Goal: Task Accomplishment & Management: Use online tool/utility

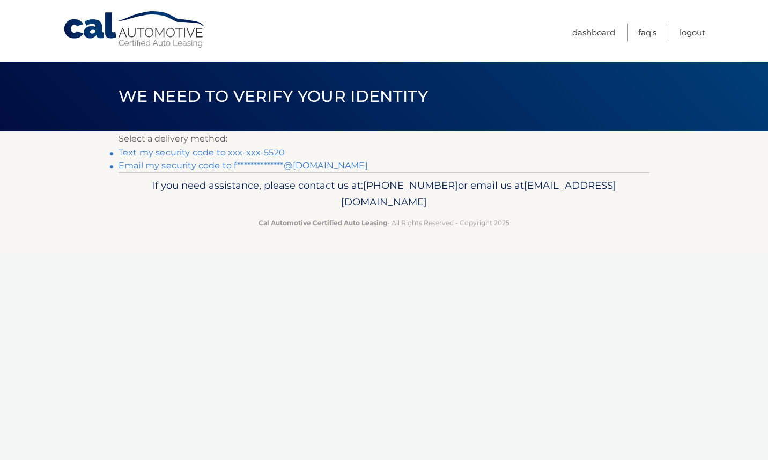
click at [174, 154] on link "Text my security code to xxx-xxx-5520" at bounding box center [201, 152] width 166 height 10
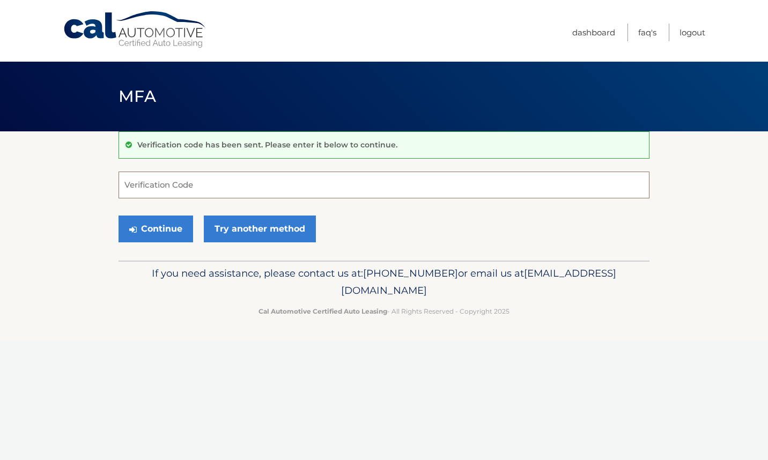
click at [168, 188] on input "Verification Code" at bounding box center [383, 185] width 531 height 27
type input "449061"
click at [118, 215] on button "Continue" at bounding box center [155, 228] width 75 height 27
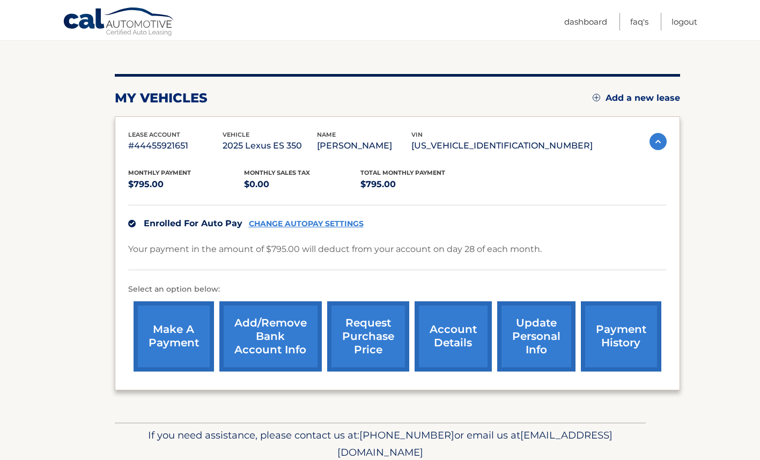
scroll to position [106, 0]
click at [165, 332] on link "make a payment" at bounding box center [173, 336] width 80 height 70
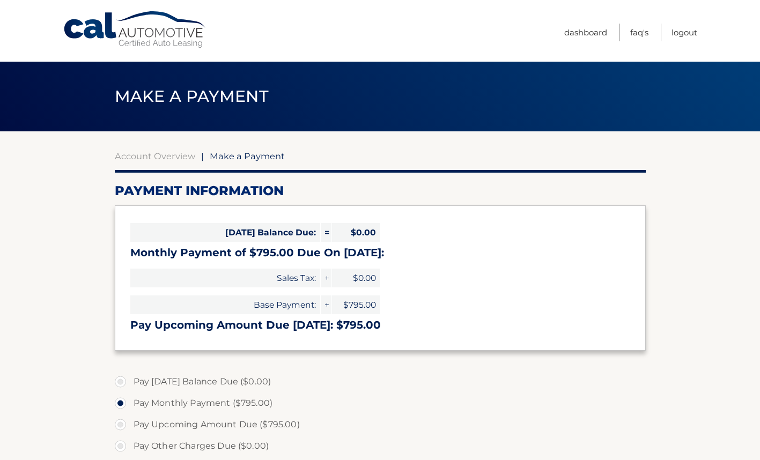
select select "Mzc4NmZiZDItNzRmMS00ZTUzLTk4YTctYzA5MzFiYWIwZDE4"
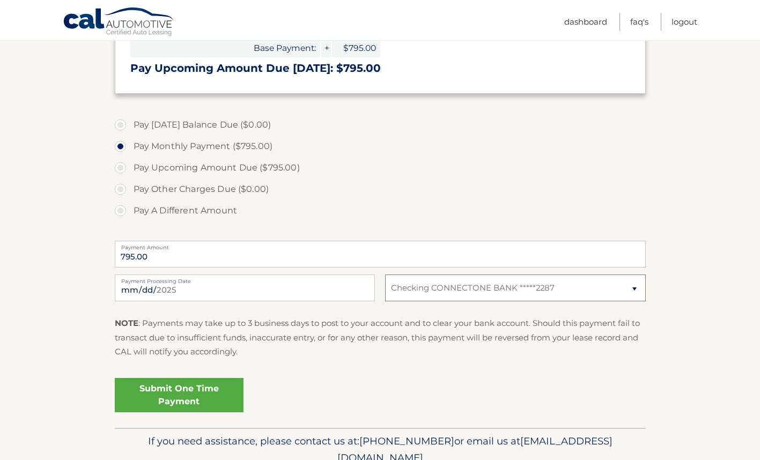
click at [633, 293] on select "Select Bank Account Checking CONNECTONE BANK *****2287" at bounding box center [515, 287] width 260 height 27
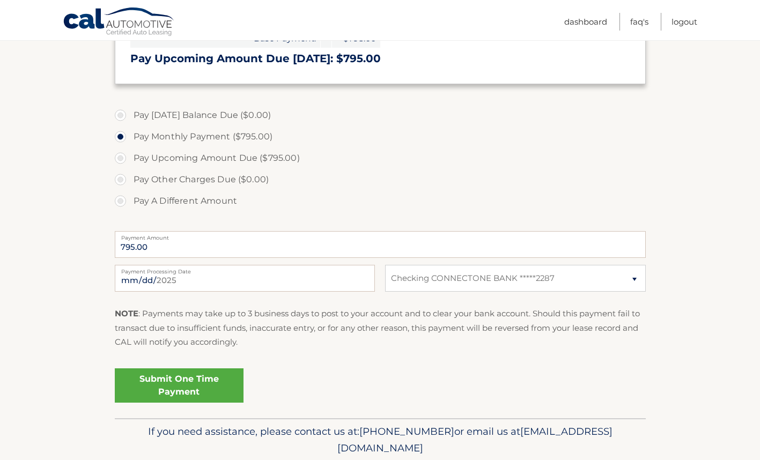
click at [158, 375] on link "Submit One Time Payment" at bounding box center [179, 385] width 129 height 34
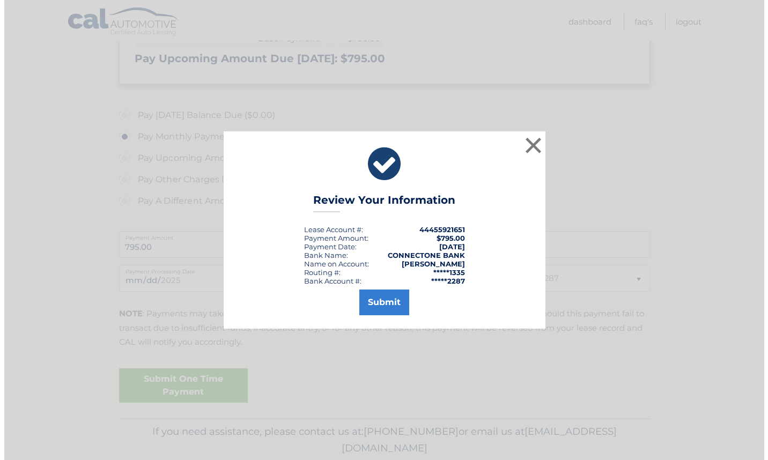
scroll to position [267, 0]
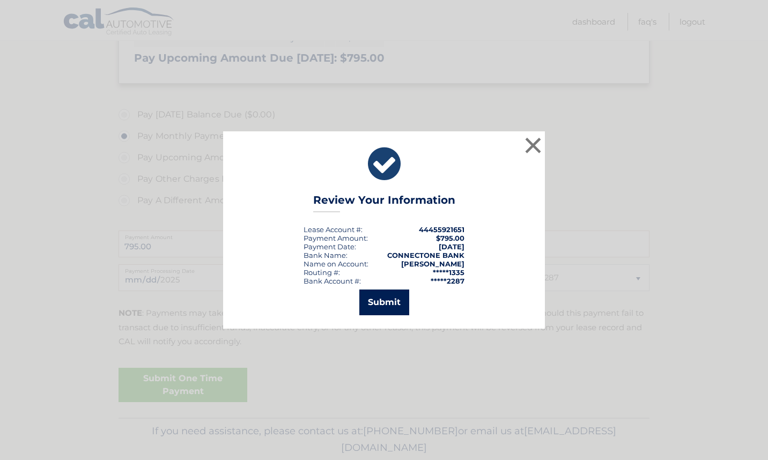
click at [395, 301] on button "Submit" at bounding box center [384, 302] width 50 height 26
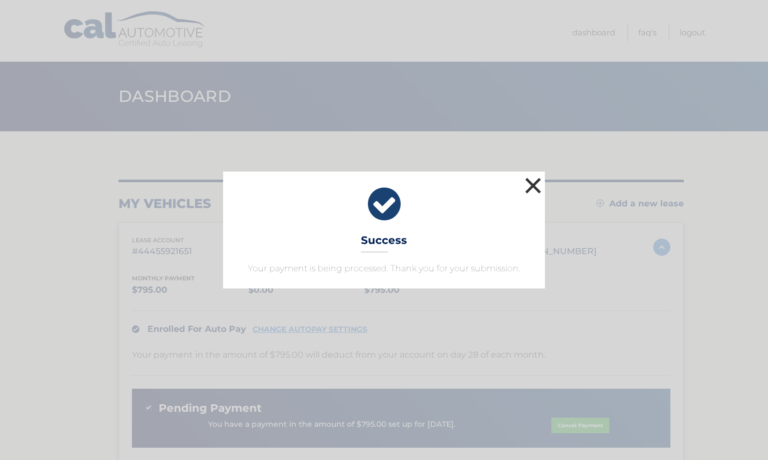
click at [532, 191] on button "×" at bounding box center [532, 185] width 21 height 21
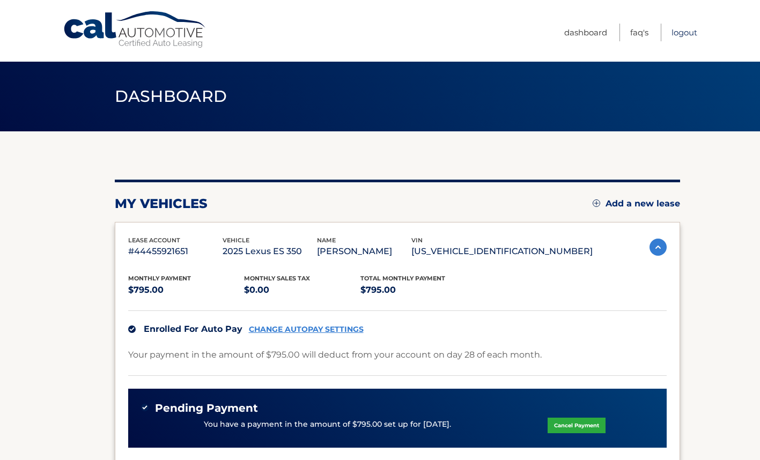
click at [681, 28] on link "Logout" at bounding box center [684, 33] width 26 height 18
